Goal: Information Seeking & Learning: Learn about a topic

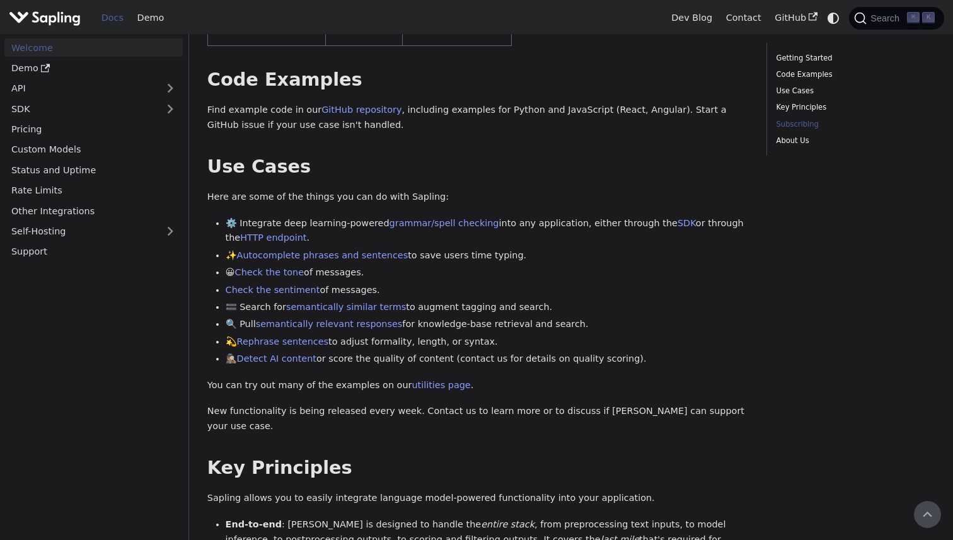
scroll to position [226, 0]
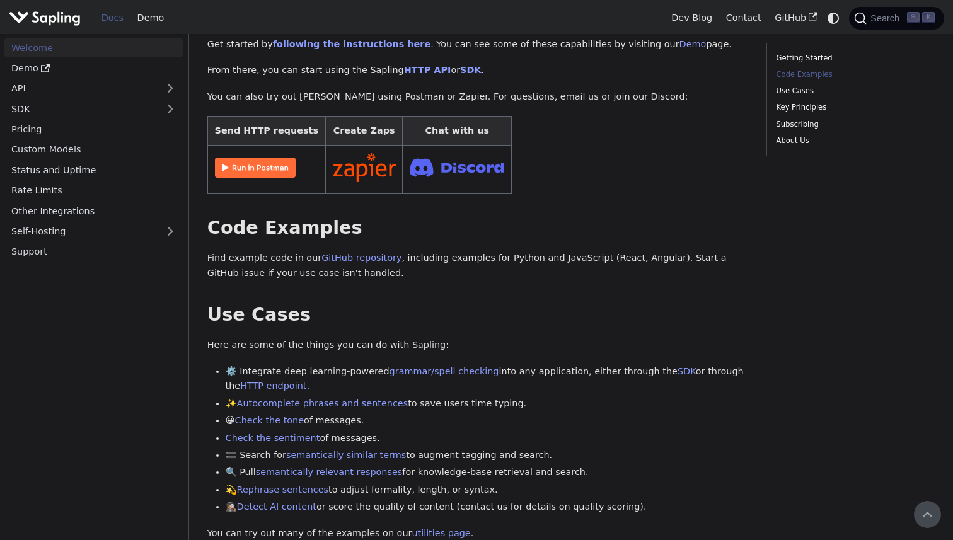
click at [113, 17] on link "Docs" at bounding box center [112, 18] width 36 height 20
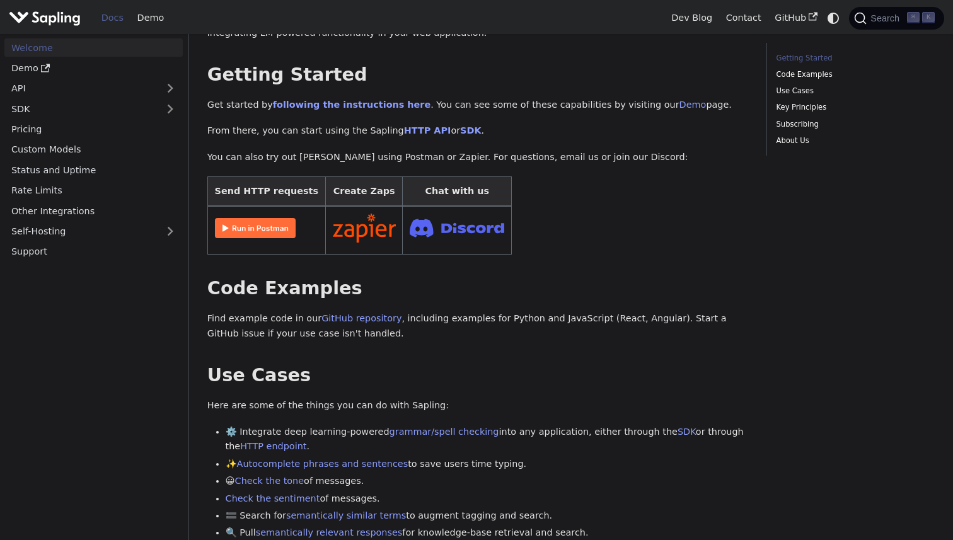
scroll to position [168, 0]
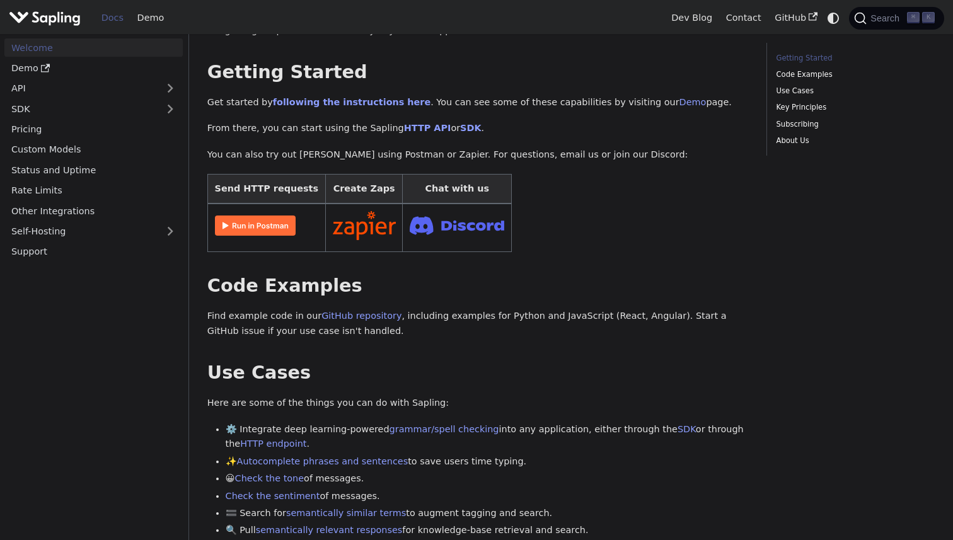
click at [420, 434] on li "⚙️ Integrate deep learning-powered grammar/spell checking into any application,…" at bounding box center [487, 437] width 523 height 30
click at [426, 431] on link "grammar/spell checking" at bounding box center [444, 429] width 110 height 10
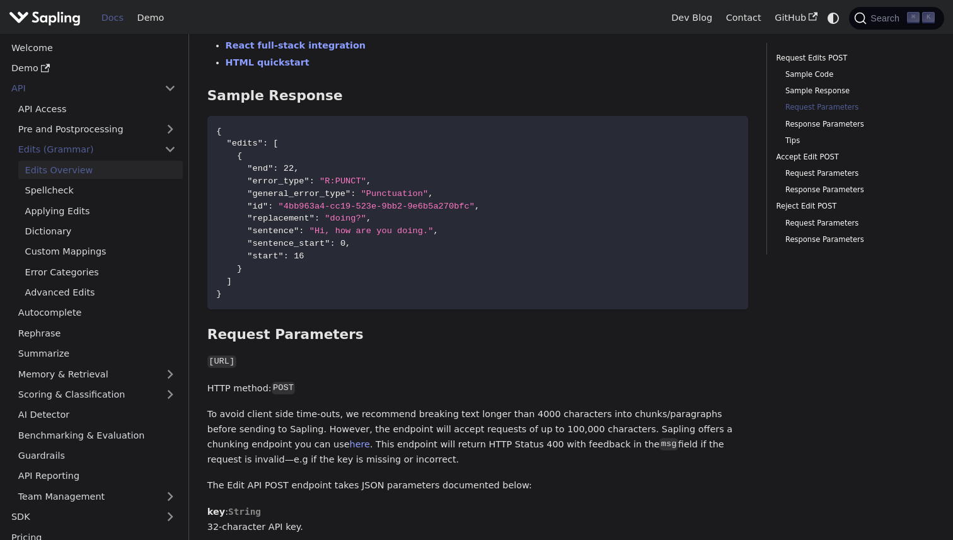
scroll to position [973, 0]
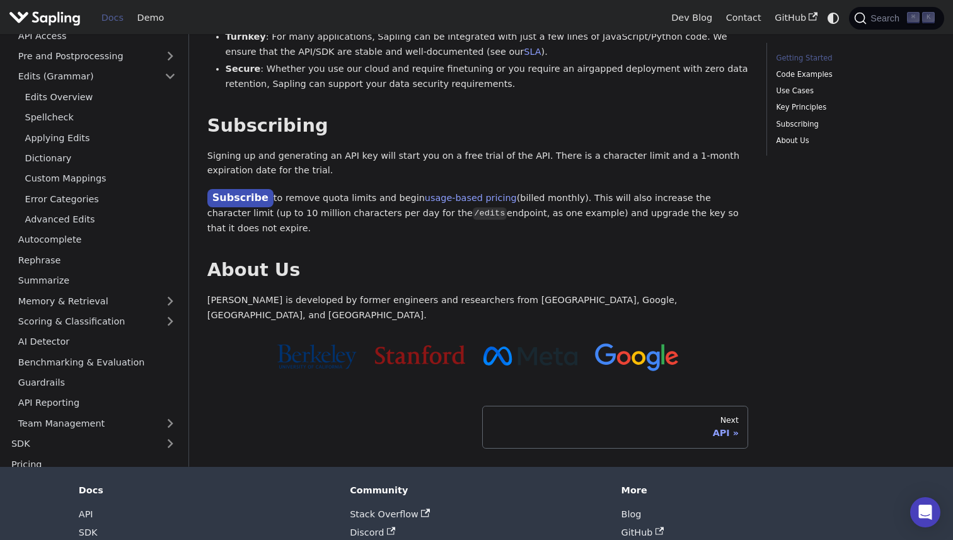
scroll to position [168, 0]
